Goal: Information Seeking & Learning: Understand process/instructions

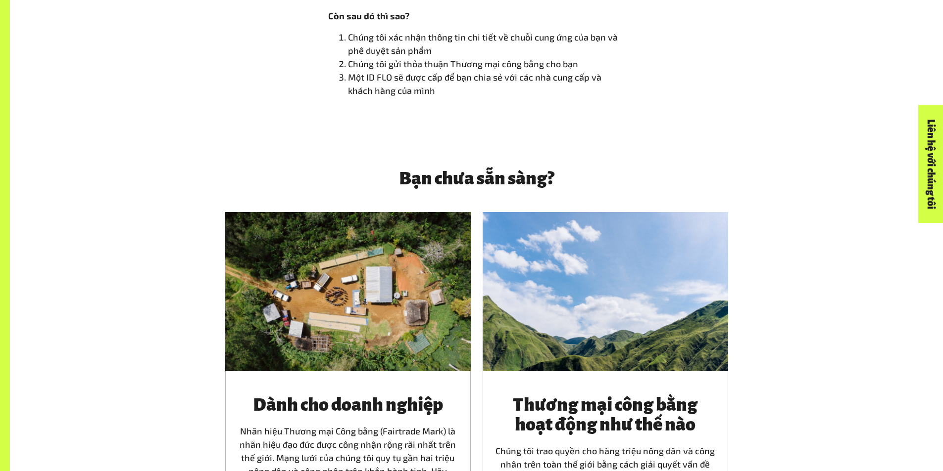
scroll to position [1286, 0]
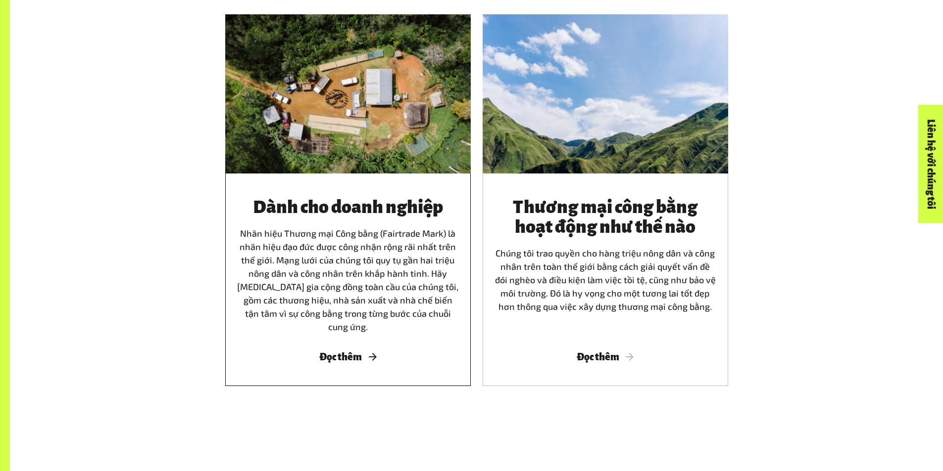
click at [335, 259] on font "[PERSON_NAME] [PERSON_NAME] Công bằng (Fairtrade Mark) là [PERSON_NAME] đạo đức…" at bounding box center [347, 280] width 221 height 104
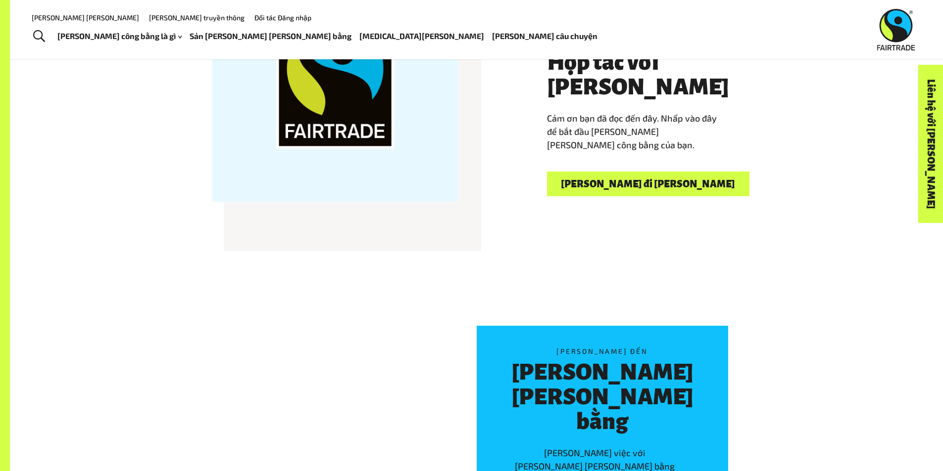
scroll to position [3053, 0]
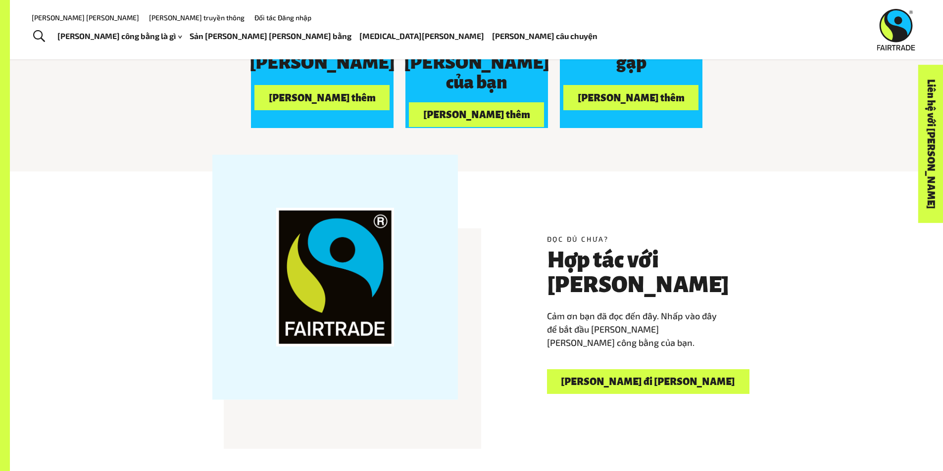
click at [591, 377] on font "[PERSON_NAME] đi [PERSON_NAME]" at bounding box center [648, 382] width 174 height 11
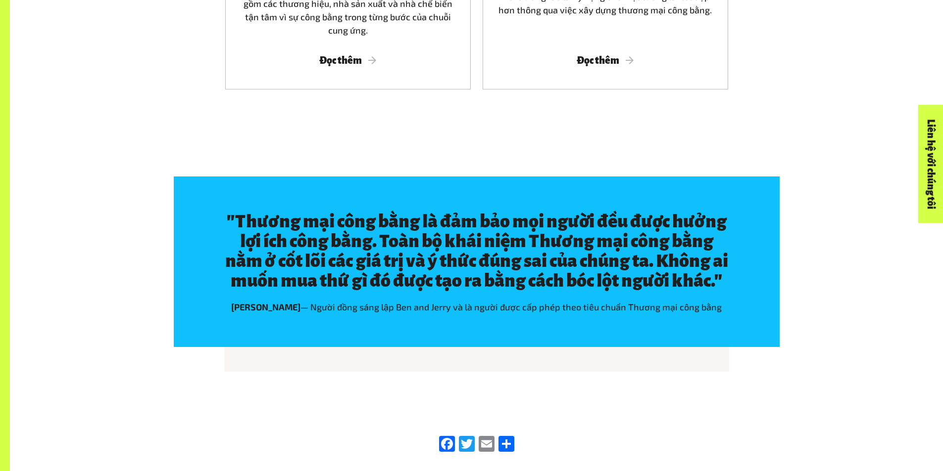
scroll to position [1774, 0]
